Goal: Find specific page/section: Find specific page/section

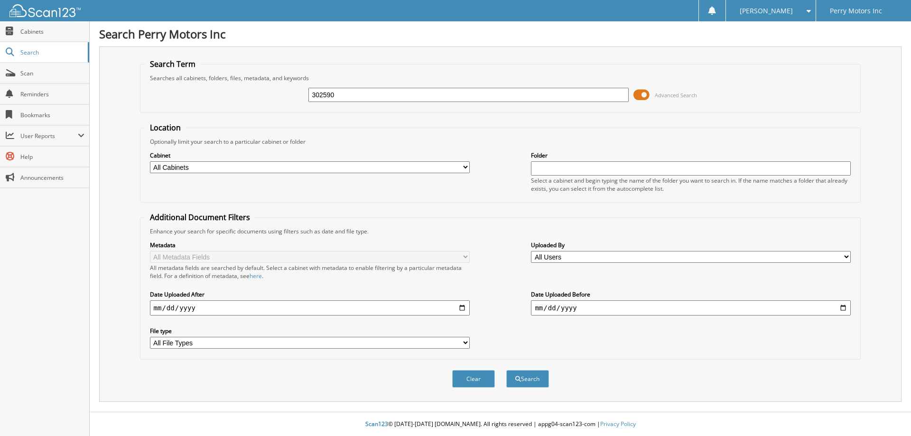
type input "302590"
click at [506, 370] on button "Search" at bounding box center [527, 379] width 43 height 18
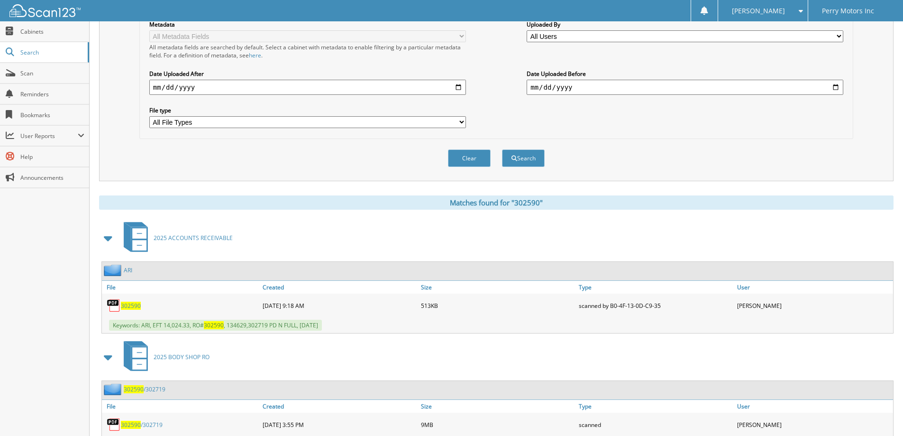
scroll to position [266, 0]
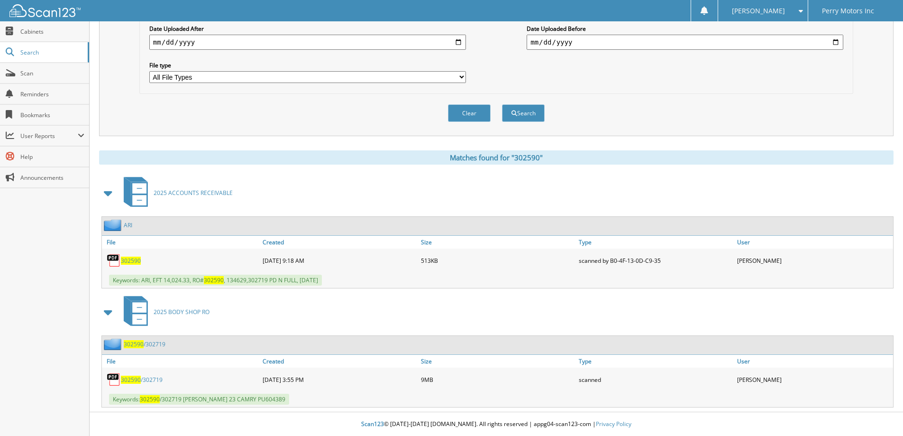
click at [347, 262] on div "03-31-2025 9:18 AM" at bounding box center [339, 260] width 158 height 19
click at [129, 259] on span "302590" at bounding box center [131, 261] width 20 height 8
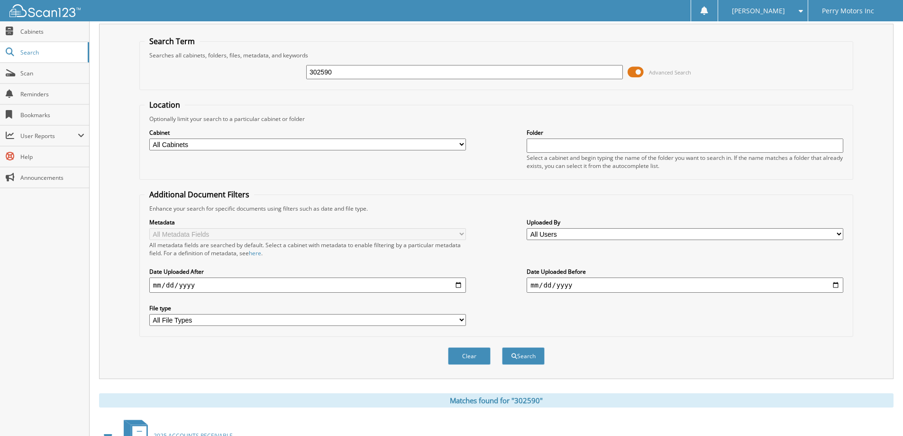
scroll to position [0, 0]
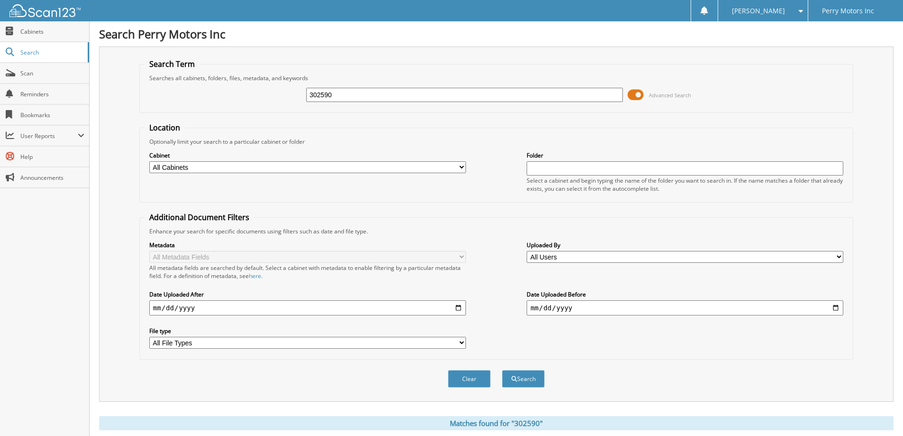
drag, startPoint x: 337, startPoint y: 97, endPoint x: 275, endPoint y: 103, distance: 62.5
click at [275, 103] on div "302590 Advanced Search" at bounding box center [497, 95] width 704 height 26
type input "302811"
click at [502, 370] on button "Search" at bounding box center [523, 379] width 43 height 18
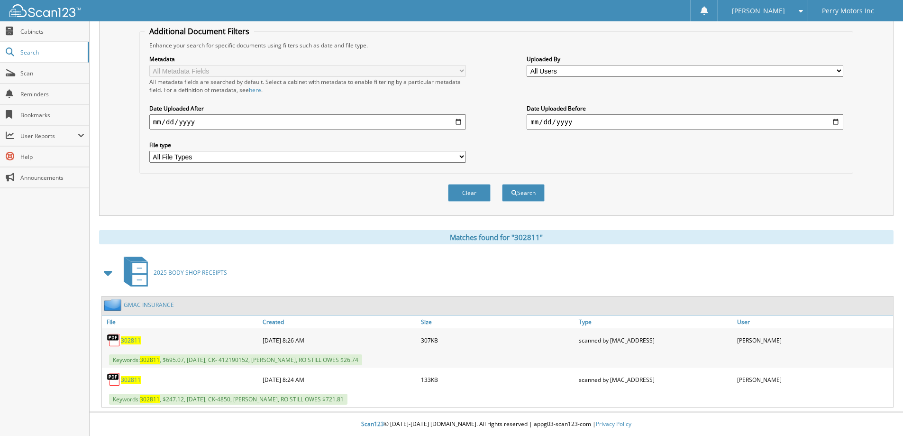
scroll to position [186, 0]
click at [127, 379] on span "302811" at bounding box center [131, 380] width 20 height 8
click at [129, 340] on span "302811" at bounding box center [131, 340] width 20 height 8
click at [131, 378] on span "302811" at bounding box center [131, 380] width 20 height 8
